Goal: Book appointment/travel/reservation

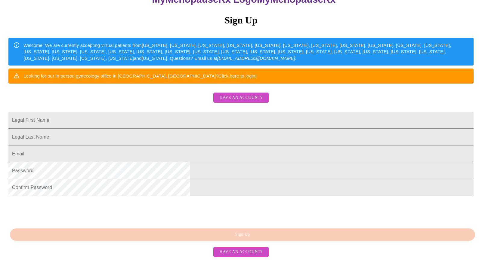
scroll to position [87, 0]
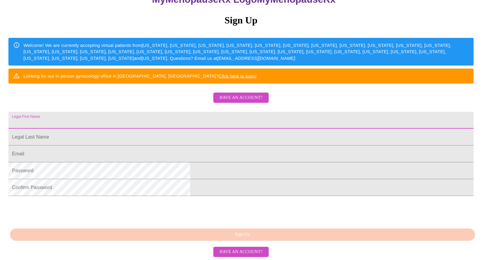
click at [210, 123] on input "Legal First Name" at bounding box center [240, 120] width 465 height 17
type input "[PERSON_NAME]"
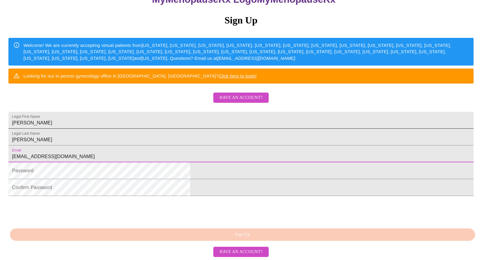
scroll to position [83, 0]
type input "[EMAIL_ADDRESS][DOMAIN_NAME]"
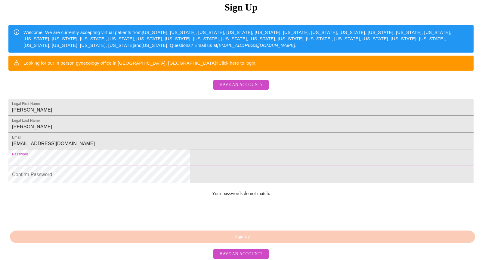
click at [145, 195] on html "MyMenopauseRx Sign Up Welcome! We are currently accepting virtual patients from…" at bounding box center [241, 75] width 482 height 317
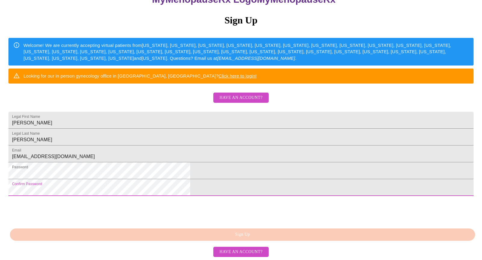
scroll to position [117, 0]
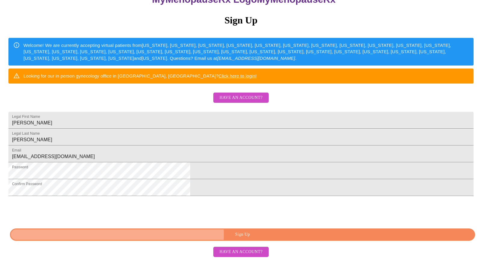
click at [259, 234] on span "Sign Up" at bounding box center [242, 235] width 451 height 8
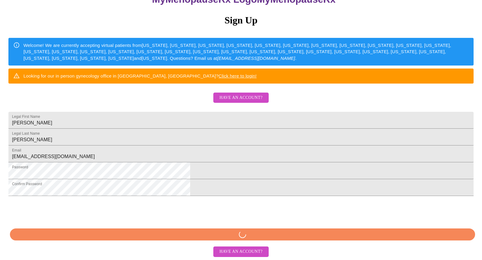
scroll to position [93, 0]
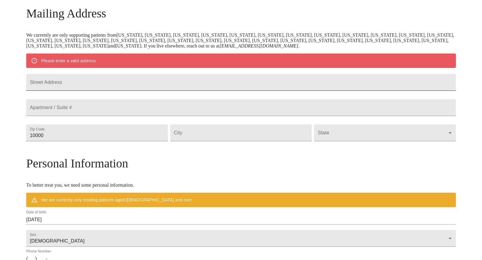
click at [141, 80] on input "Street Address" at bounding box center [240, 82] width 429 height 17
type input "[STREET_ADDRESS]"
click at [117, 141] on input "10000" at bounding box center [96, 133] width 141 height 17
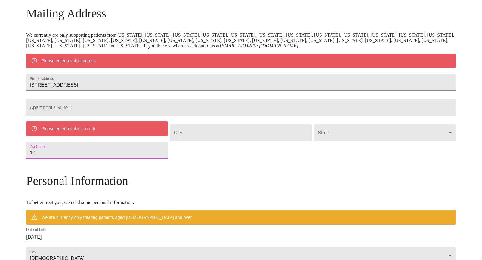
type input "1"
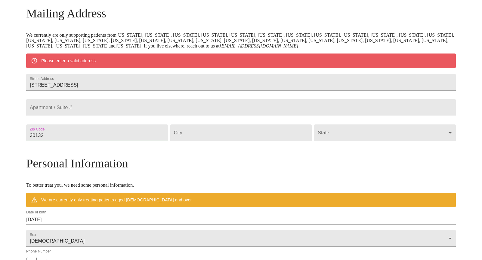
type input "30132"
click at [211, 141] on input "Street Address" at bounding box center [240, 133] width 141 height 17
type input "dallas"
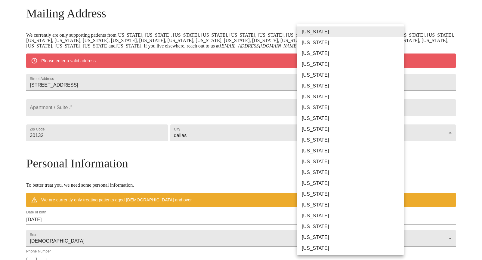
drag, startPoint x: 321, startPoint y: 144, endPoint x: 322, endPoint y: 149, distance: 5.2
click at [321, 144] on body "MyMenopauseRx Welcome to MyMenopauseRx Since it's your first time here, you'll …" at bounding box center [240, 143] width 477 height 469
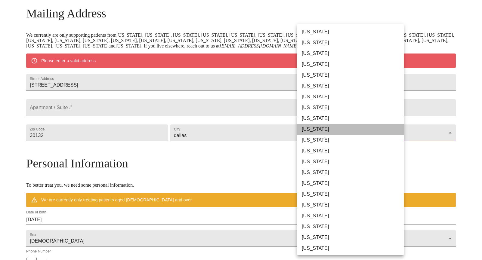
click at [324, 128] on li "[US_STATE]" at bounding box center [350, 129] width 107 height 11
type input "[US_STATE]"
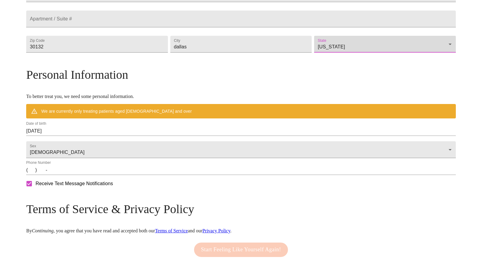
scroll to position [166, 0]
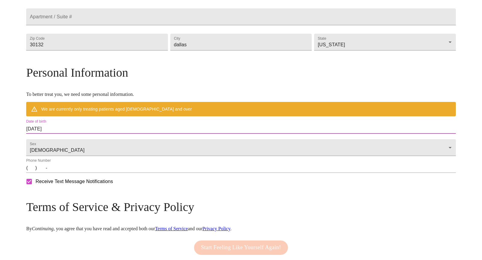
click at [121, 134] on input "[DATE]" at bounding box center [240, 129] width 429 height 10
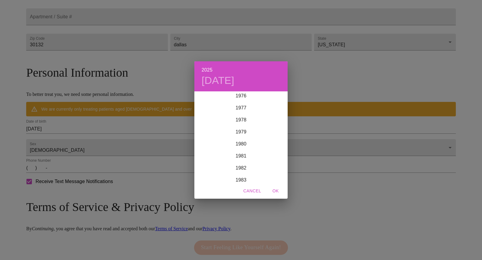
scroll to position [927, 0]
click at [246, 135] on div "1979" at bounding box center [240, 134] width 93 height 12
click at [205, 128] on div "Apr" at bounding box center [209, 126] width 31 height 23
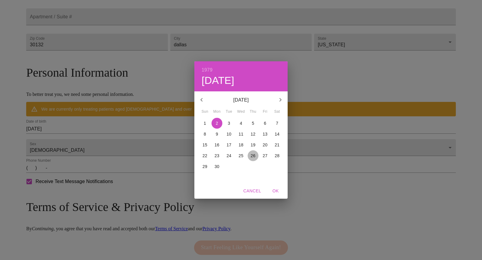
click at [252, 155] on p "26" at bounding box center [253, 156] width 5 height 6
click at [275, 190] on span "OK" at bounding box center [275, 191] width 14 height 8
type input "[DATE]"
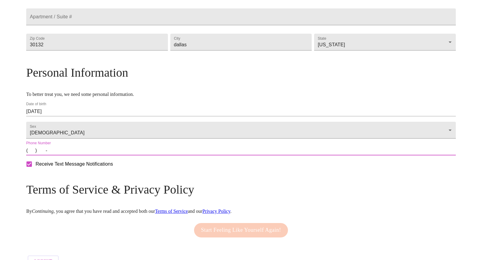
click at [83, 156] on input "(   )    -" at bounding box center [240, 151] width 429 height 10
click at [85, 156] on input "(   )    -" at bounding box center [240, 151] width 429 height 10
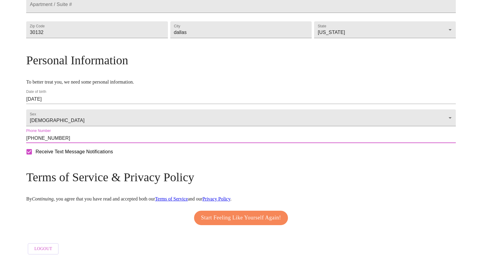
scroll to position [196, 0]
type input "[PHONE_NUMBER]"
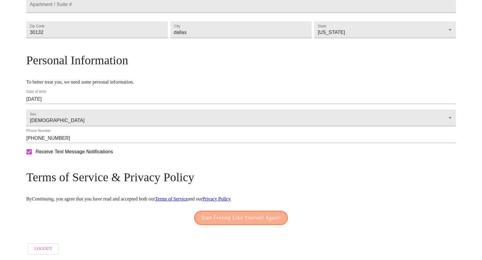
click at [270, 215] on span "Start Feeling Like Yourself Again!" at bounding box center [241, 218] width 80 height 10
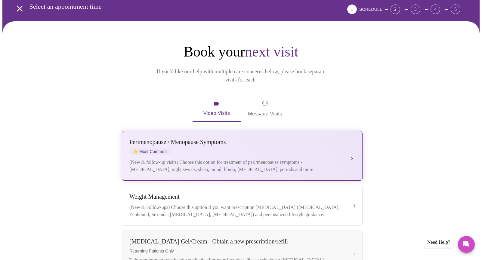
scroll to position [24, 0]
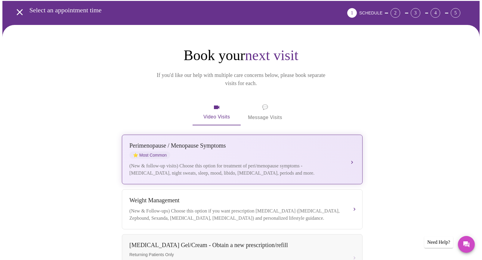
click at [214, 162] on div "(New & follow-up visits) Choose this option for treatment of peri/menopause sym…" at bounding box center [236, 169] width 214 height 14
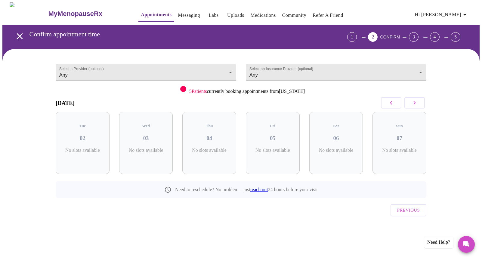
scroll to position [0, 0]
click at [414, 104] on icon "button" at bounding box center [414, 102] width 7 height 7
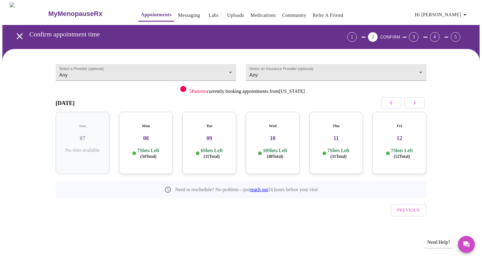
click at [414, 104] on icon "button" at bounding box center [414, 102] width 7 height 7
click at [282, 154] on span "( 39 Total)" at bounding box center [275, 156] width 16 height 5
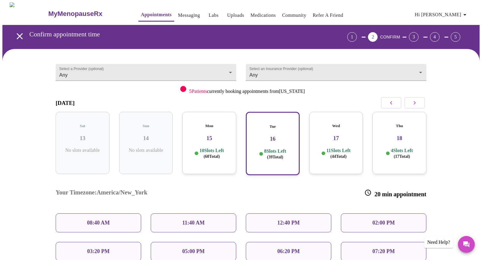
click at [188, 249] on p "05:00 PM" at bounding box center [193, 252] width 22 height 6
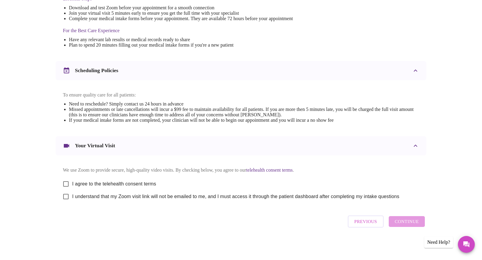
scroll to position [175, 0]
click at [64, 183] on input "I agree to the telehealth consent terms" at bounding box center [66, 184] width 13 height 13
checkbox input "true"
click at [64, 195] on input "I understand that my Zoom visit link will not be emailed to me, and I must acce…" at bounding box center [66, 196] width 13 height 13
checkbox input "true"
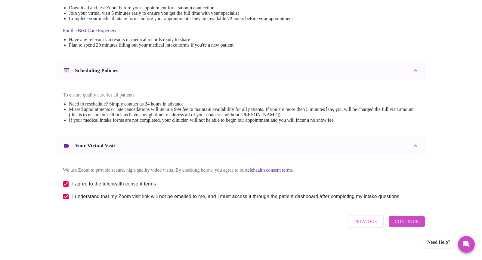
click at [405, 225] on span "Continue" at bounding box center [407, 222] width 24 height 8
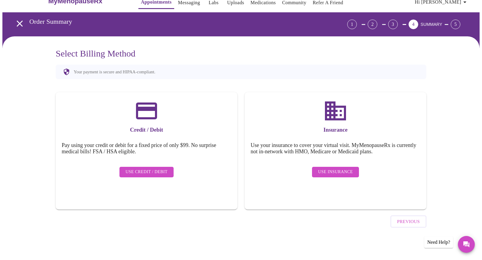
scroll to position [0, 0]
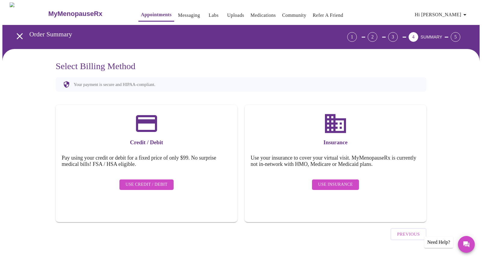
click at [341, 181] on span "Use Insurance" at bounding box center [335, 185] width 35 height 8
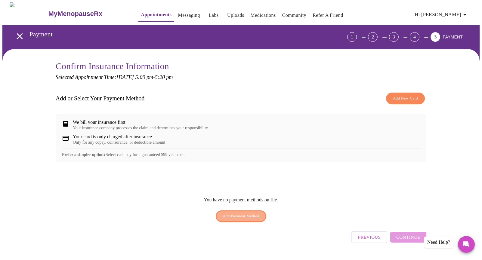
click at [255, 220] on span "Add Payment Method" at bounding box center [241, 216] width 37 height 7
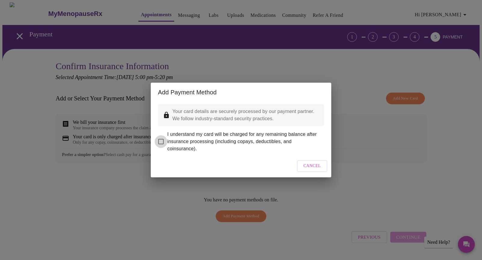
click at [163, 136] on input "I understand my card will be charged for any remaining balance after insurance …" at bounding box center [161, 141] width 13 height 13
checkbox input "true"
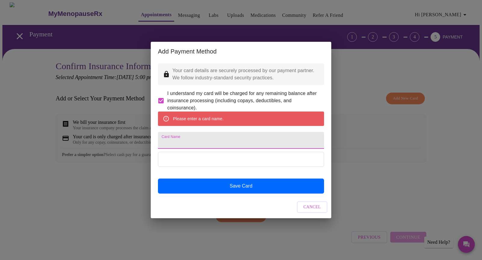
click at [253, 143] on input "Card Name" at bounding box center [241, 140] width 166 height 17
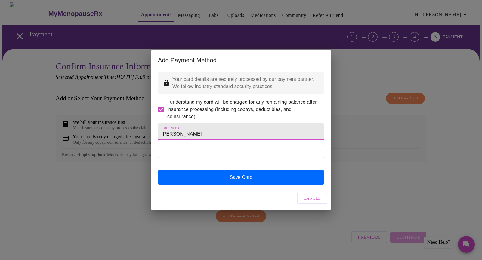
type input "[PERSON_NAME]"
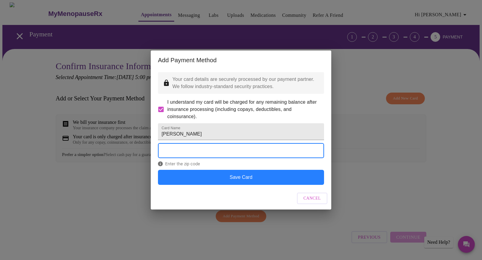
click at [219, 185] on button "Save Card" at bounding box center [241, 177] width 166 height 15
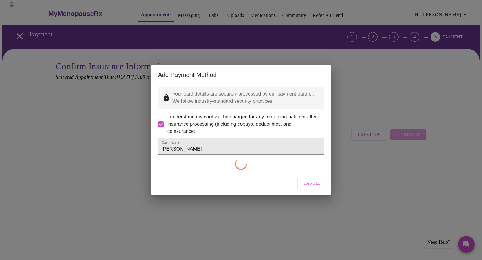
checkbox input "false"
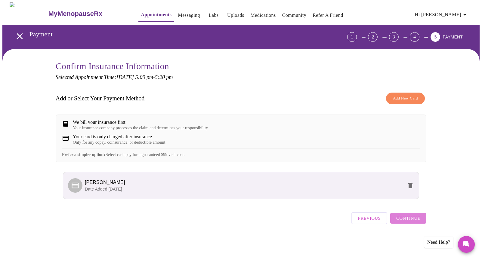
click at [411, 222] on span "Continue" at bounding box center [408, 219] width 24 height 8
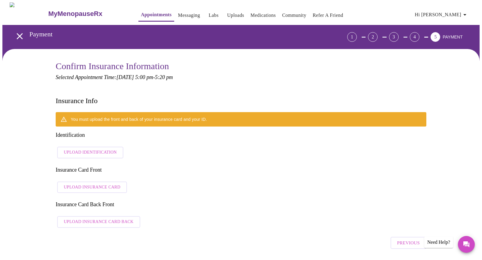
scroll to position [1, 0]
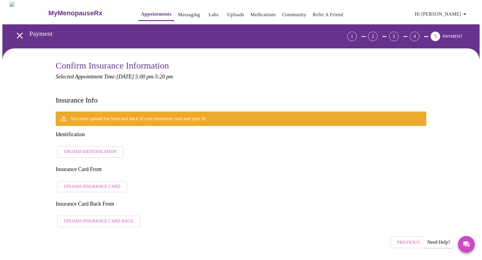
click at [232, 161] on div "You must upload the front and back of your insurance card and your ID. Identifi…" at bounding box center [241, 171] width 371 height 119
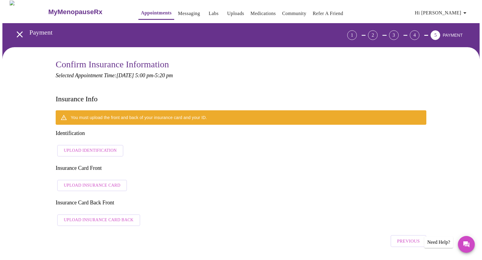
scroll to position [3, 0]
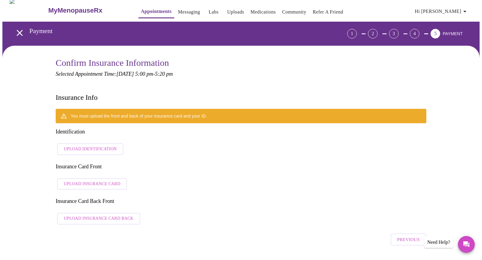
click at [111, 146] on span "Upload Identification" at bounding box center [90, 150] width 53 height 8
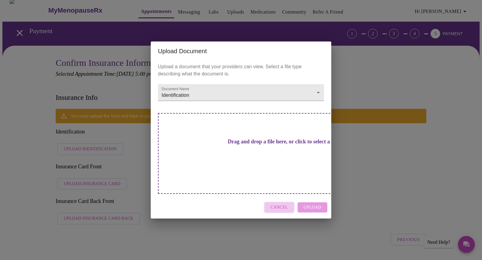
click at [283, 204] on span "Cancel" at bounding box center [279, 208] width 17 height 8
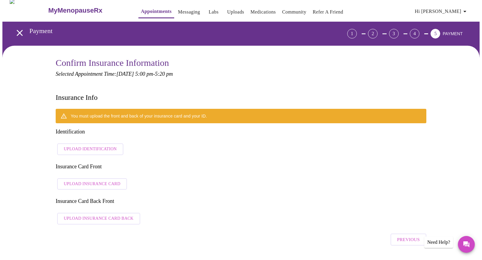
scroll to position [0, 0]
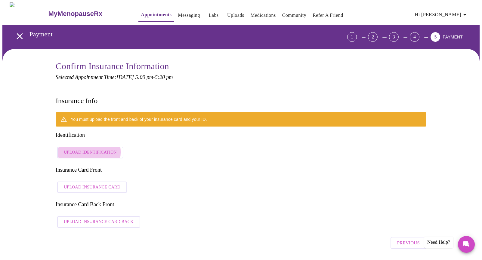
click at [83, 149] on span "Upload Identification" at bounding box center [90, 153] width 53 height 8
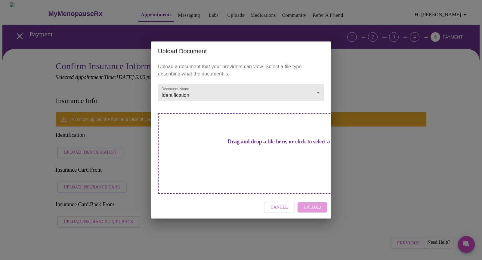
click at [316, 196] on div "Cancel Upload" at bounding box center [241, 207] width 181 height 23
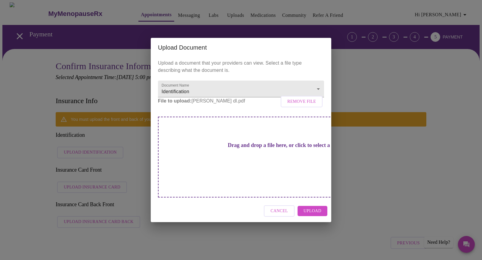
click at [321, 206] on button "Upload" at bounding box center [313, 211] width 30 height 11
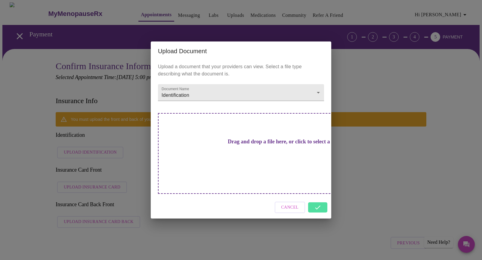
drag, startPoint x: 317, startPoint y: 195, endPoint x: 349, endPoint y: 189, distance: 32.8
click at [317, 196] on div "Cancel" at bounding box center [241, 207] width 181 height 23
click at [337, 67] on div "Upload Document Upload a document that your providers can view. Select a file t…" at bounding box center [241, 130] width 482 height 260
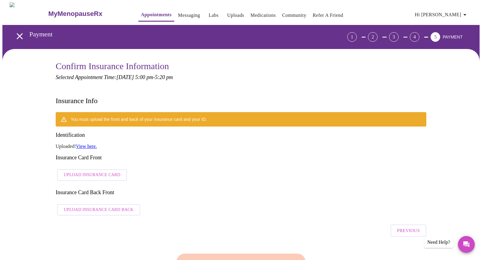
click at [108, 172] on span "Upload Insurance Card" at bounding box center [92, 176] width 57 height 8
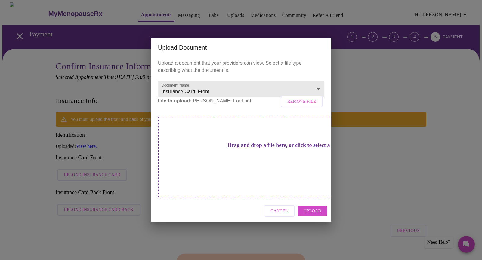
click at [314, 208] on span "Upload" at bounding box center [313, 212] width 18 height 8
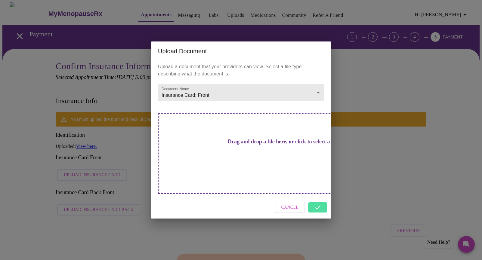
drag, startPoint x: 318, startPoint y: 197, endPoint x: 350, endPoint y: 209, distance: 34.1
click at [318, 197] on div "Cancel" at bounding box center [241, 207] width 181 height 23
click at [293, 204] on span "Cancel" at bounding box center [289, 208] width 17 height 8
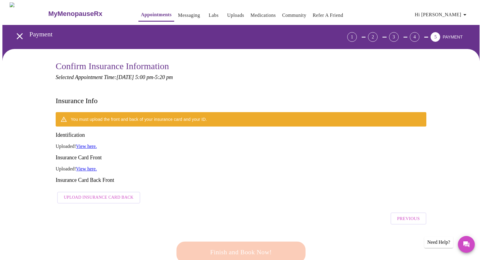
click at [108, 194] on span "Upload Insurance Card Back" at bounding box center [99, 198] width 70 height 8
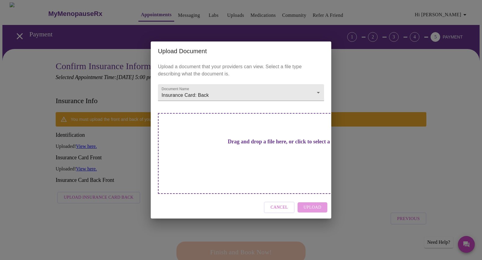
click at [315, 197] on div "Cancel Upload" at bounding box center [241, 207] width 181 height 23
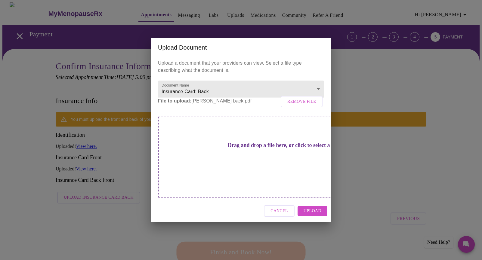
click at [315, 208] on span "Upload" at bounding box center [313, 212] width 18 height 8
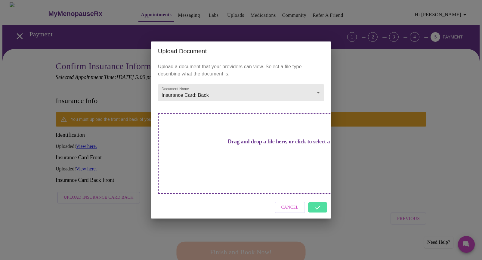
click at [330, 219] on div "Upload Document Upload a document that your providers can view. Select a file t…" at bounding box center [241, 130] width 482 height 260
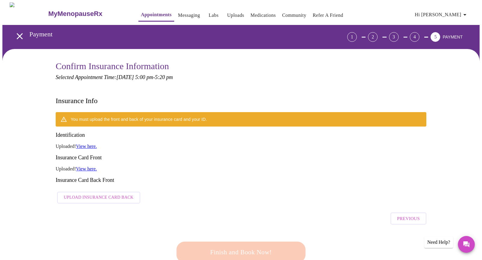
click at [285, 234] on div "Finish and Book Now!" at bounding box center [241, 252] width 132 height 37
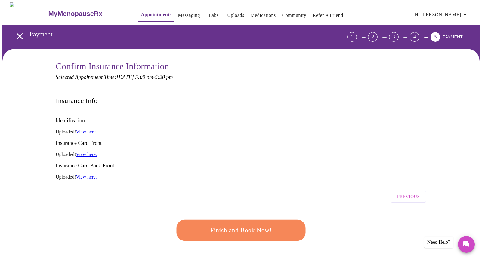
click at [272, 225] on span "Finish and Book Now!" at bounding box center [240, 230] width 111 height 11
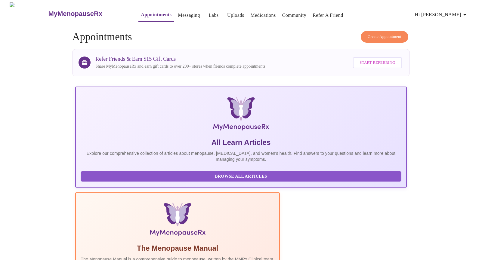
click at [450, 13] on span "Hi [PERSON_NAME]" at bounding box center [442, 15] width 54 height 8
